Goal: Task Accomplishment & Management: Manage account settings

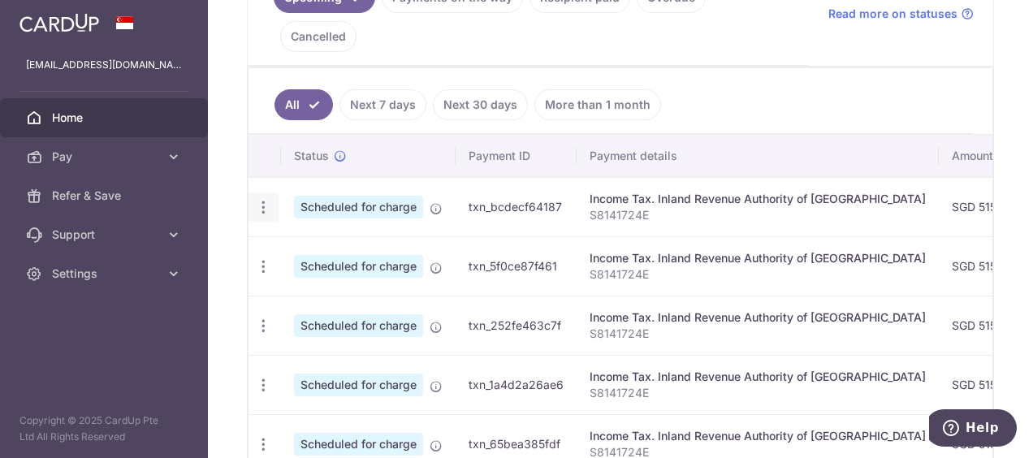
click at [262, 199] on icon "button" at bounding box center [263, 207] width 17 height 17
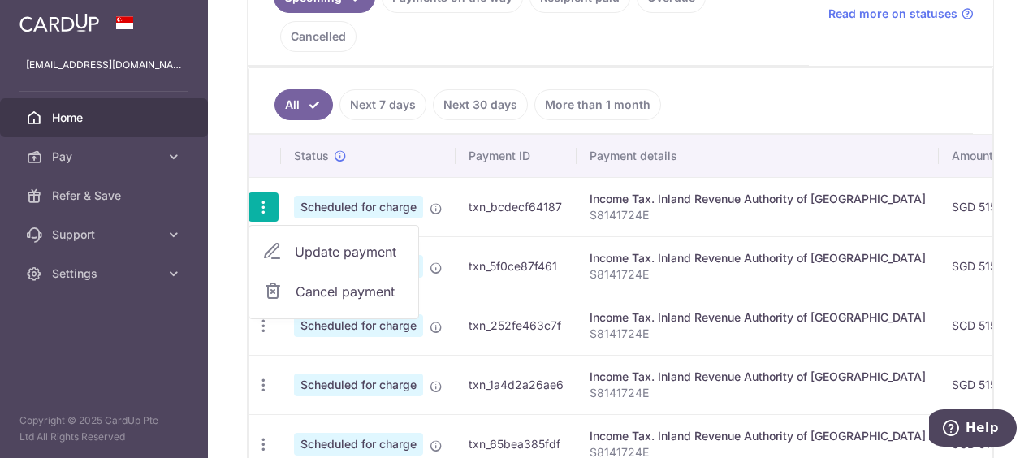
click at [347, 282] on span "Cancel payment" at bounding box center [350, 291] width 109 height 19
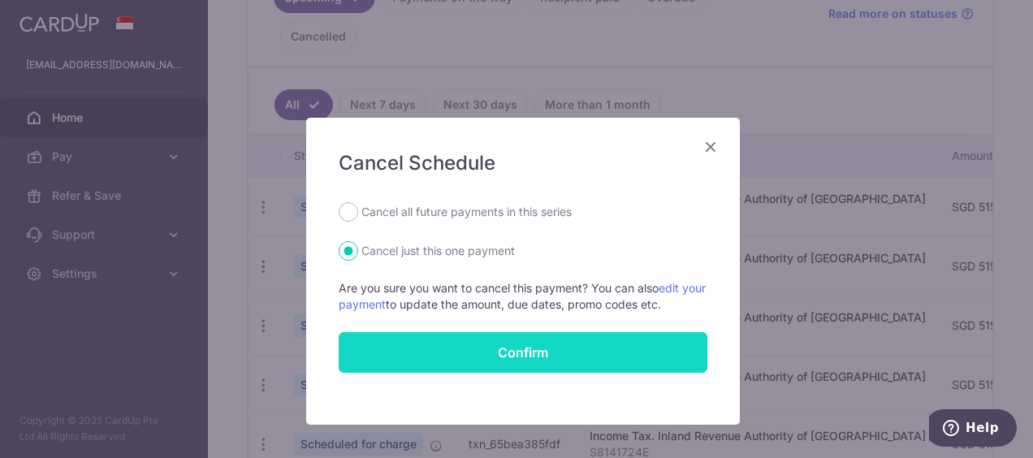
click at [508, 347] on button "Confirm" at bounding box center [523, 352] width 369 height 41
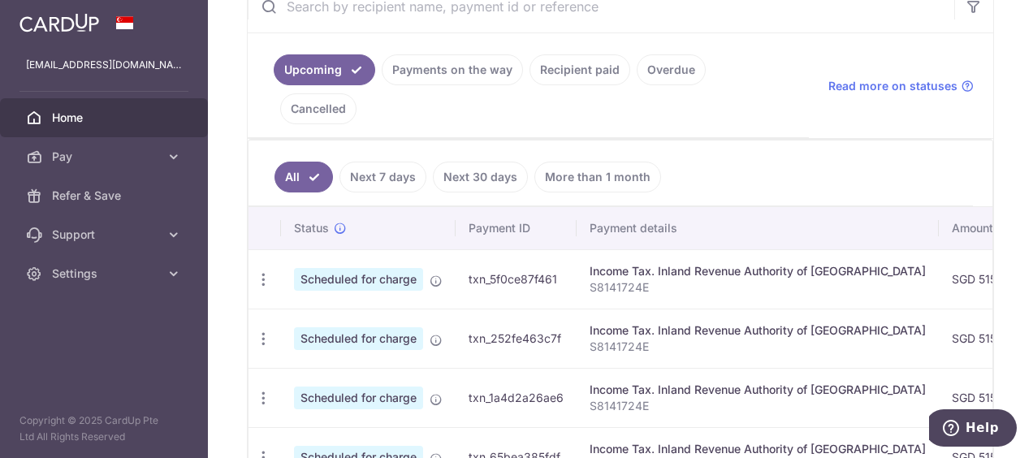
scroll to position [404, 0]
